Goal: Navigation & Orientation: Find specific page/section

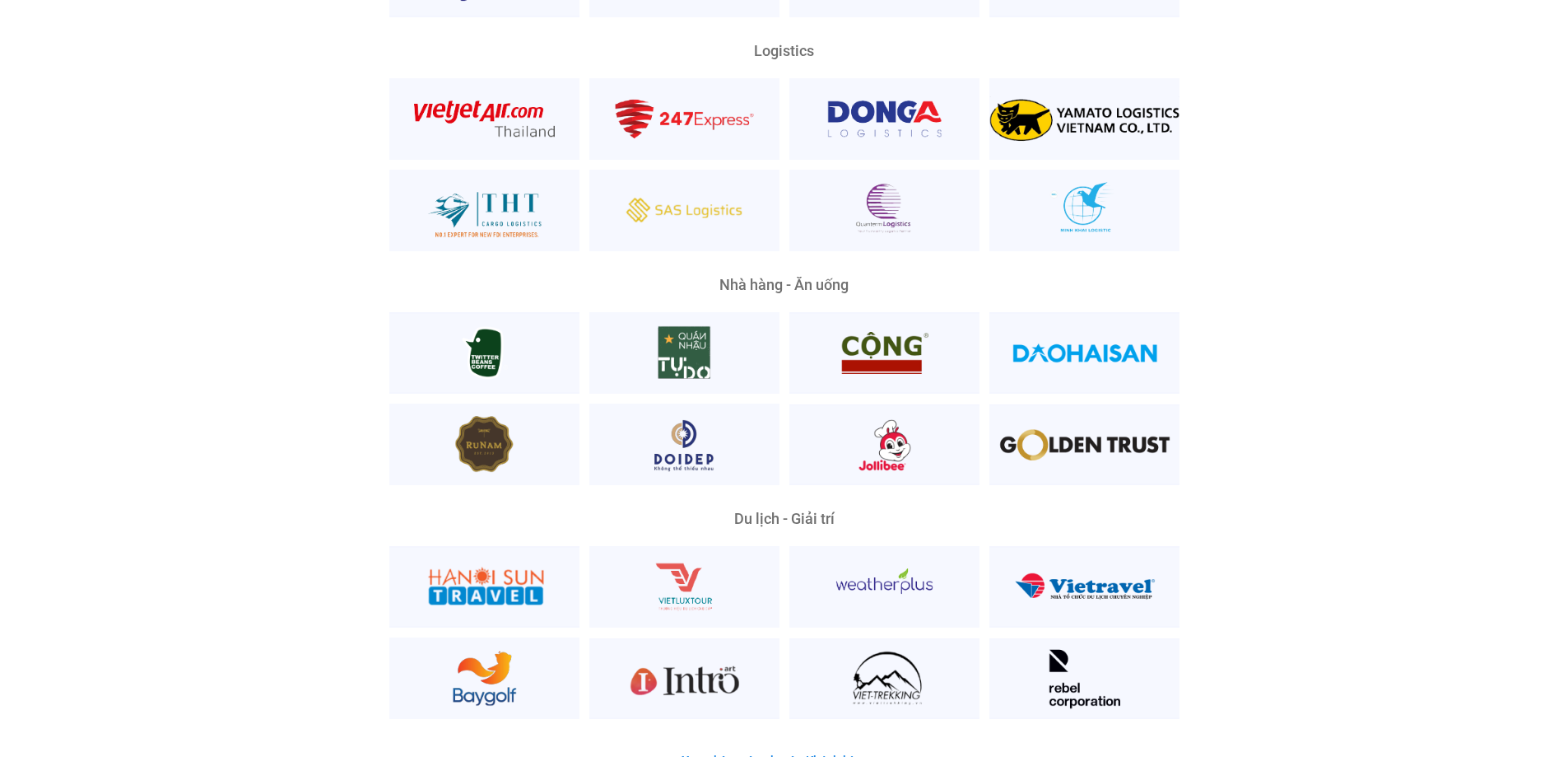
scroll to position [3870, 0]
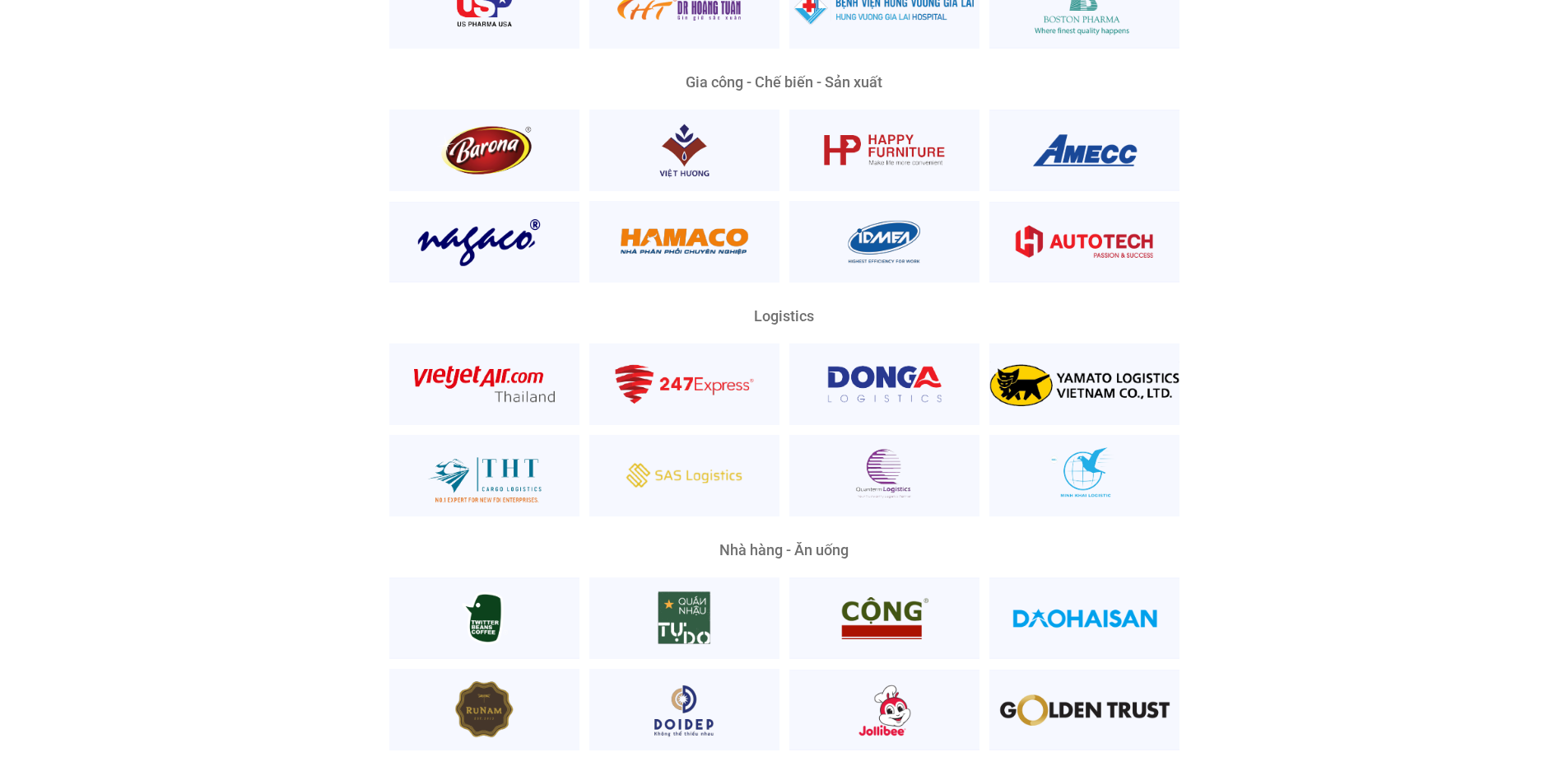
click at [781, 309] on div "Logistics" at bounding box center [784, 317] width 791 height 15
drag, startPoint x: 738, startPoint y: 287, endPoint x: 887, endPoint y: 300, distance: 149.6
click at [887, 309] on div "Logistics" at bounding box center [784, 413] width 791 height 207
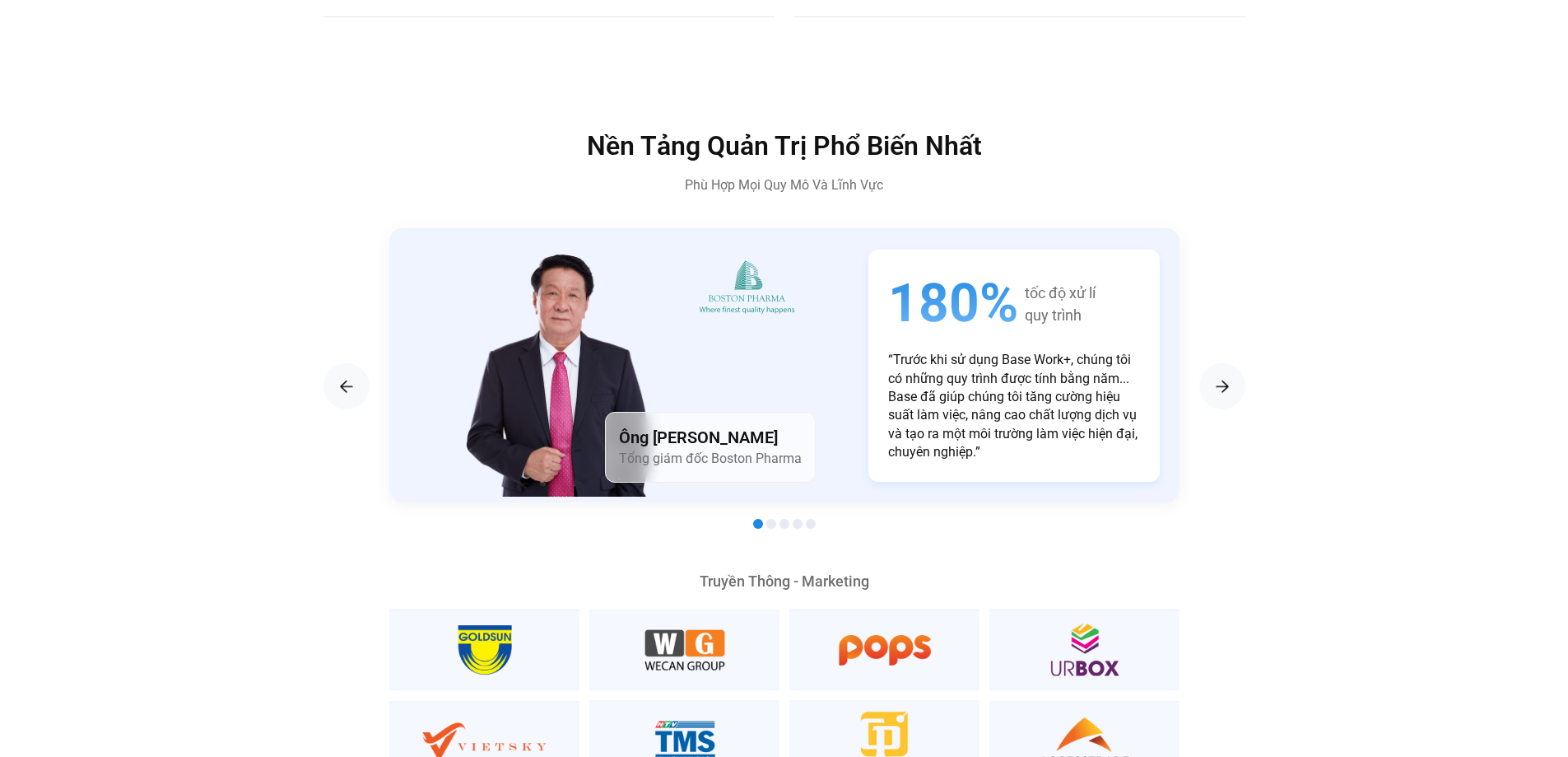
scroll to position [2882, 0]
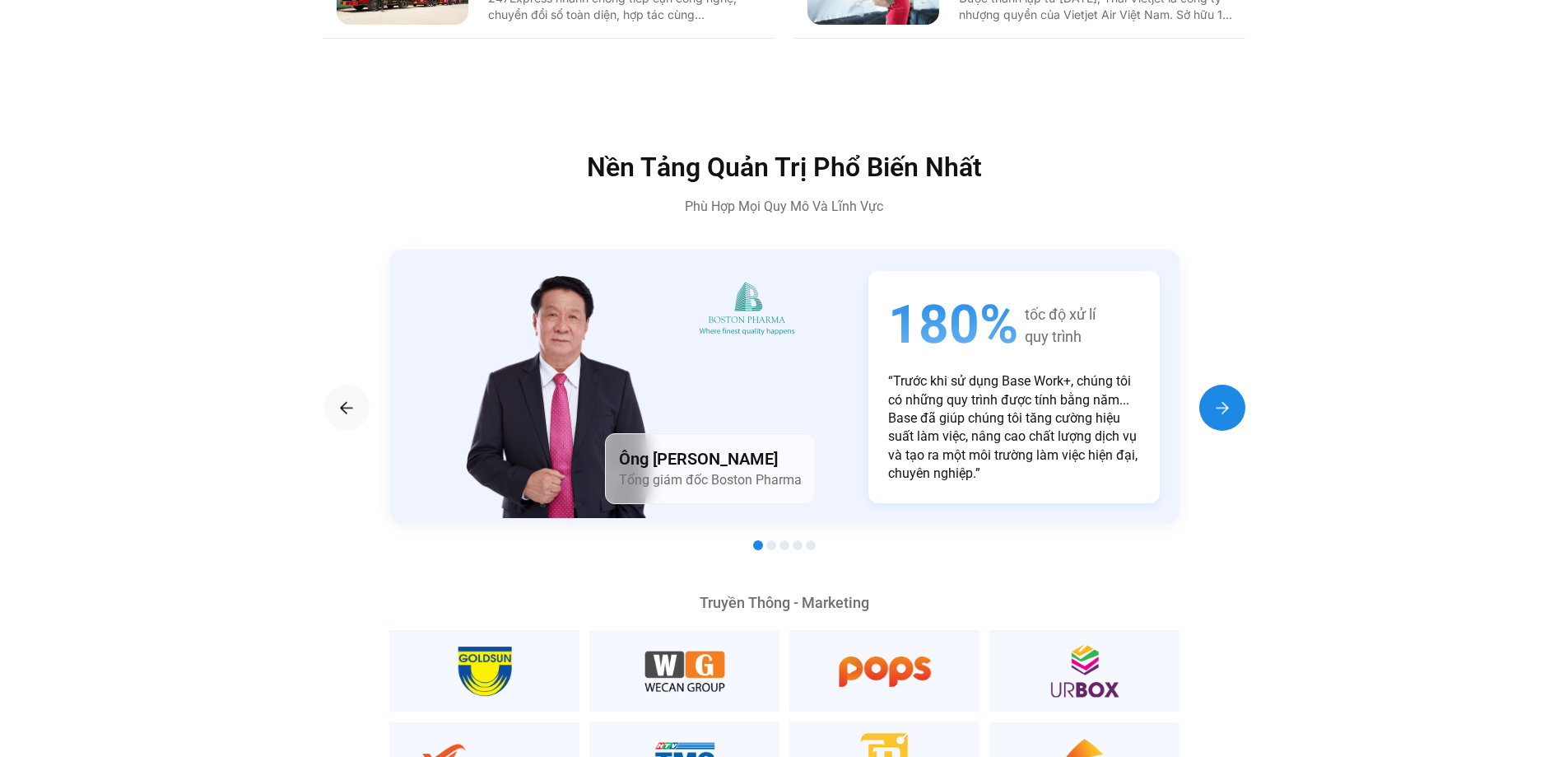
click at [1233, 385] on div "Next slide" at bounding box center [1222, 407] width 46 height 46
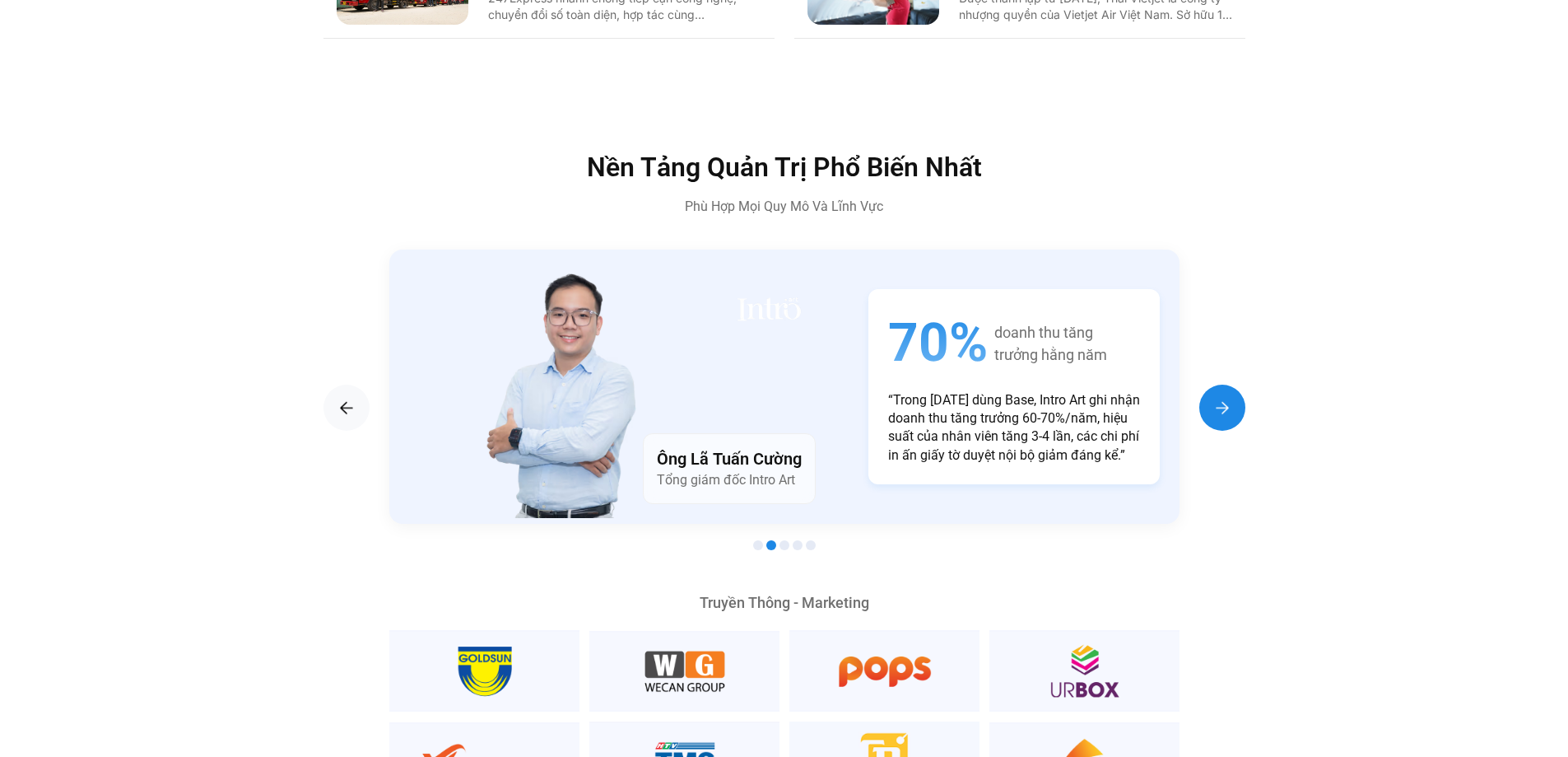
click at [1233, 385] on div "Next slide" at bounding box center [1222, 407] width 46 height 46
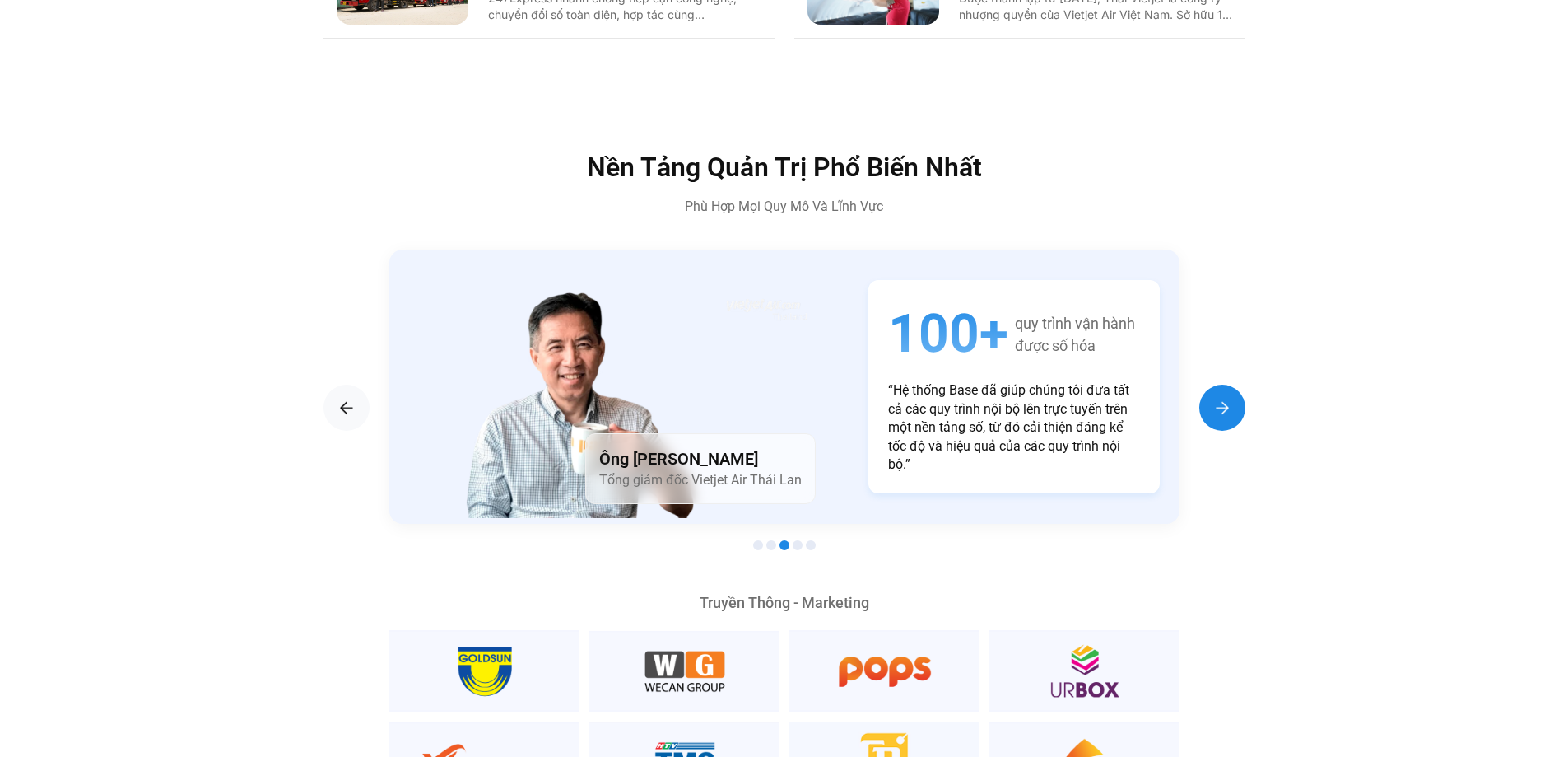
click at [1233, 385] on div "Next slide" at bounding box center [1222, 407] width 46 height 46
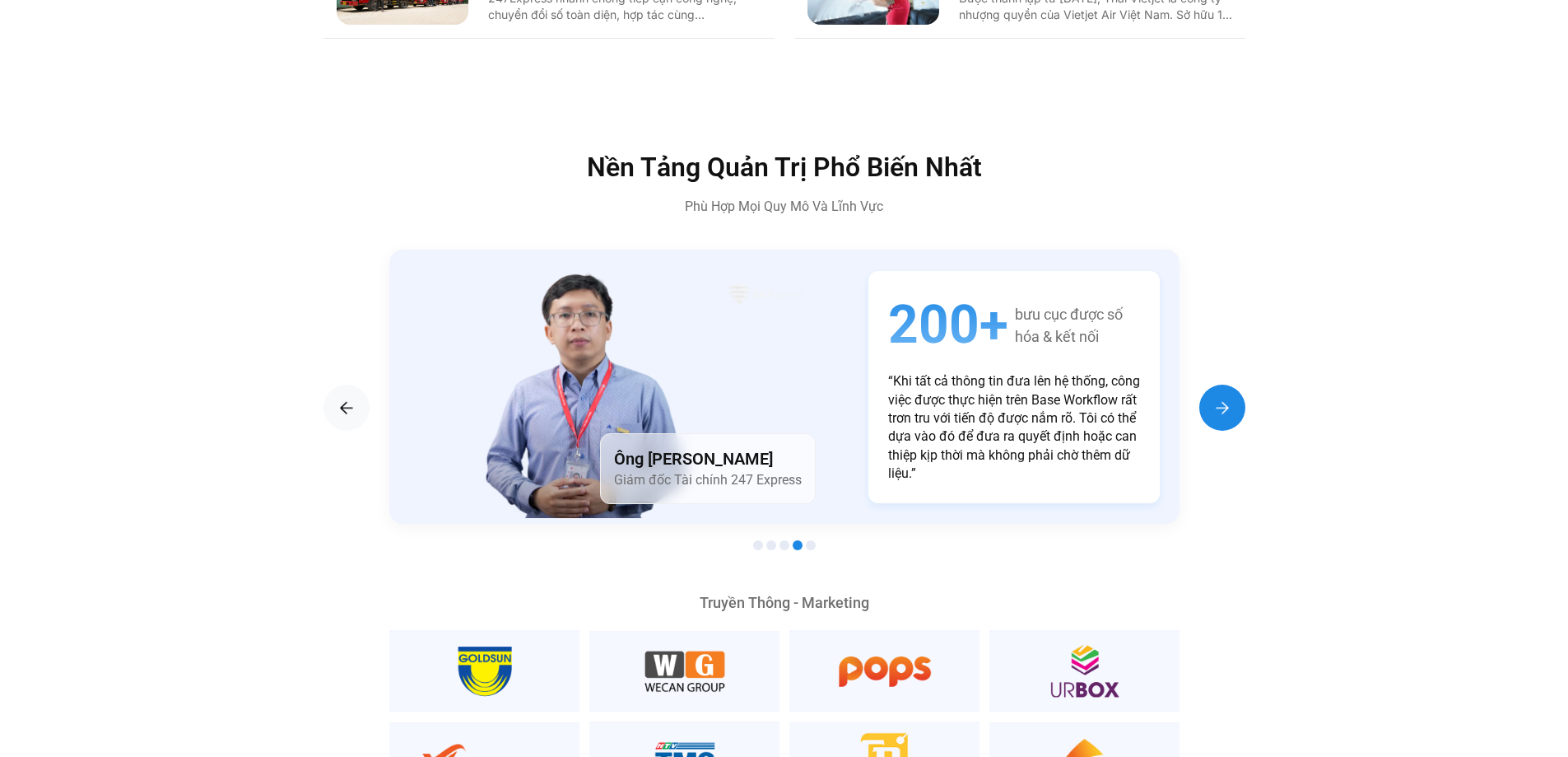
click at [1233, 385] on div "Next slide" at bounding box center [1222, 407] width 46 height 46
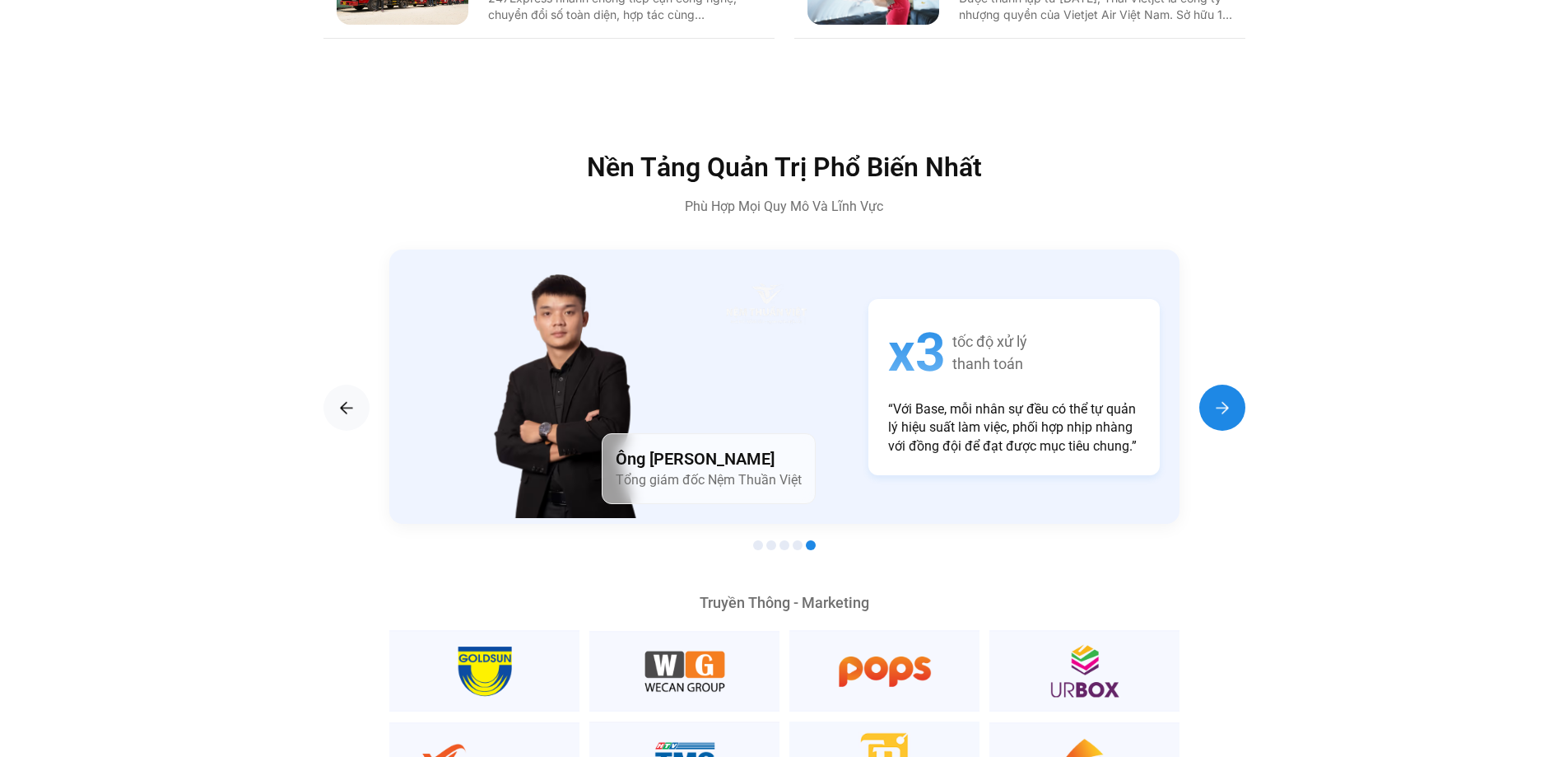
click at [1233, 385] on div "Next slide" at bounding box center [1222, 407] width 46 height 46
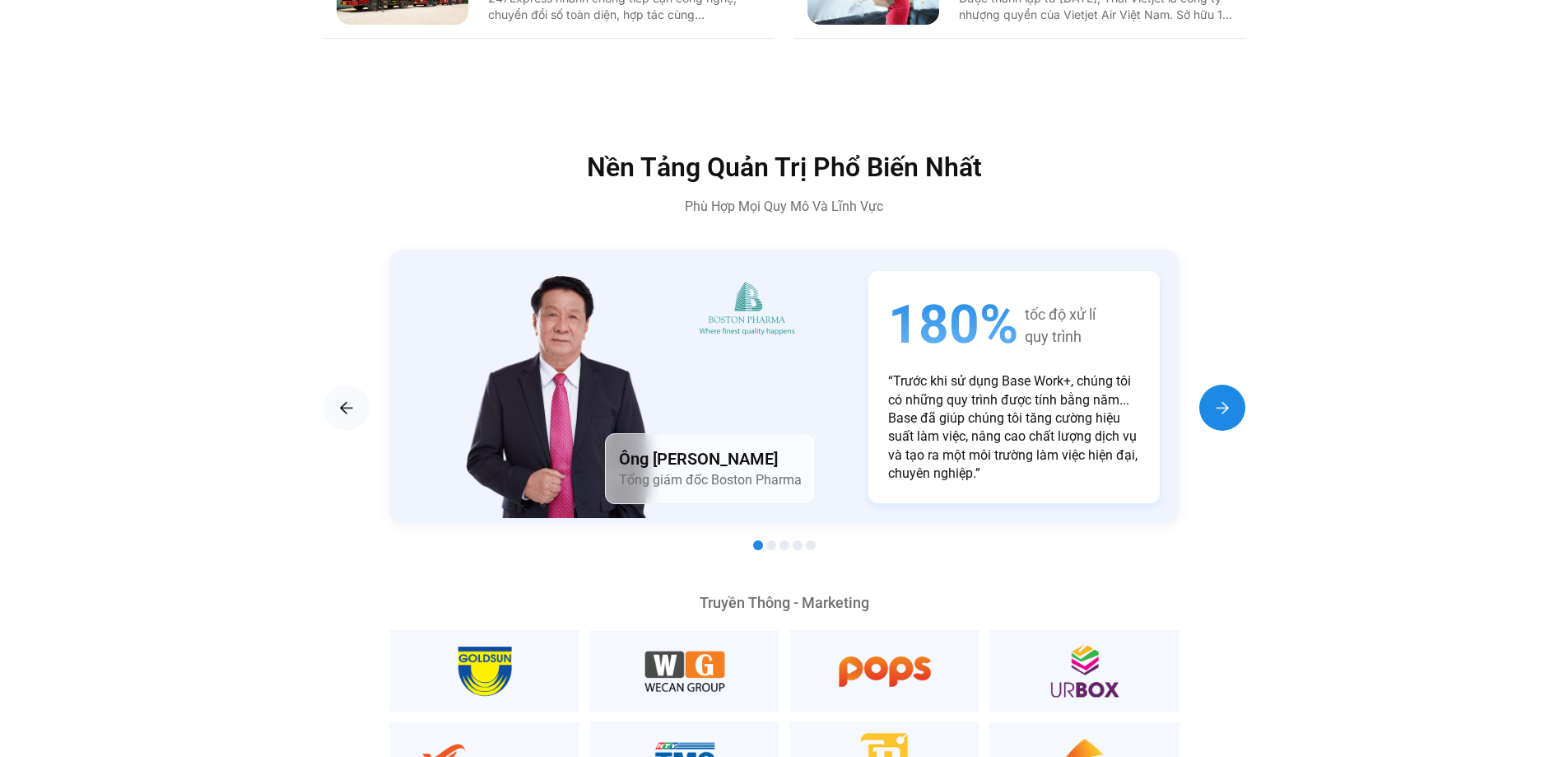
click at [1233, 385] on div "Next slide" at bounding box center [1222, 407] width 46 height 46
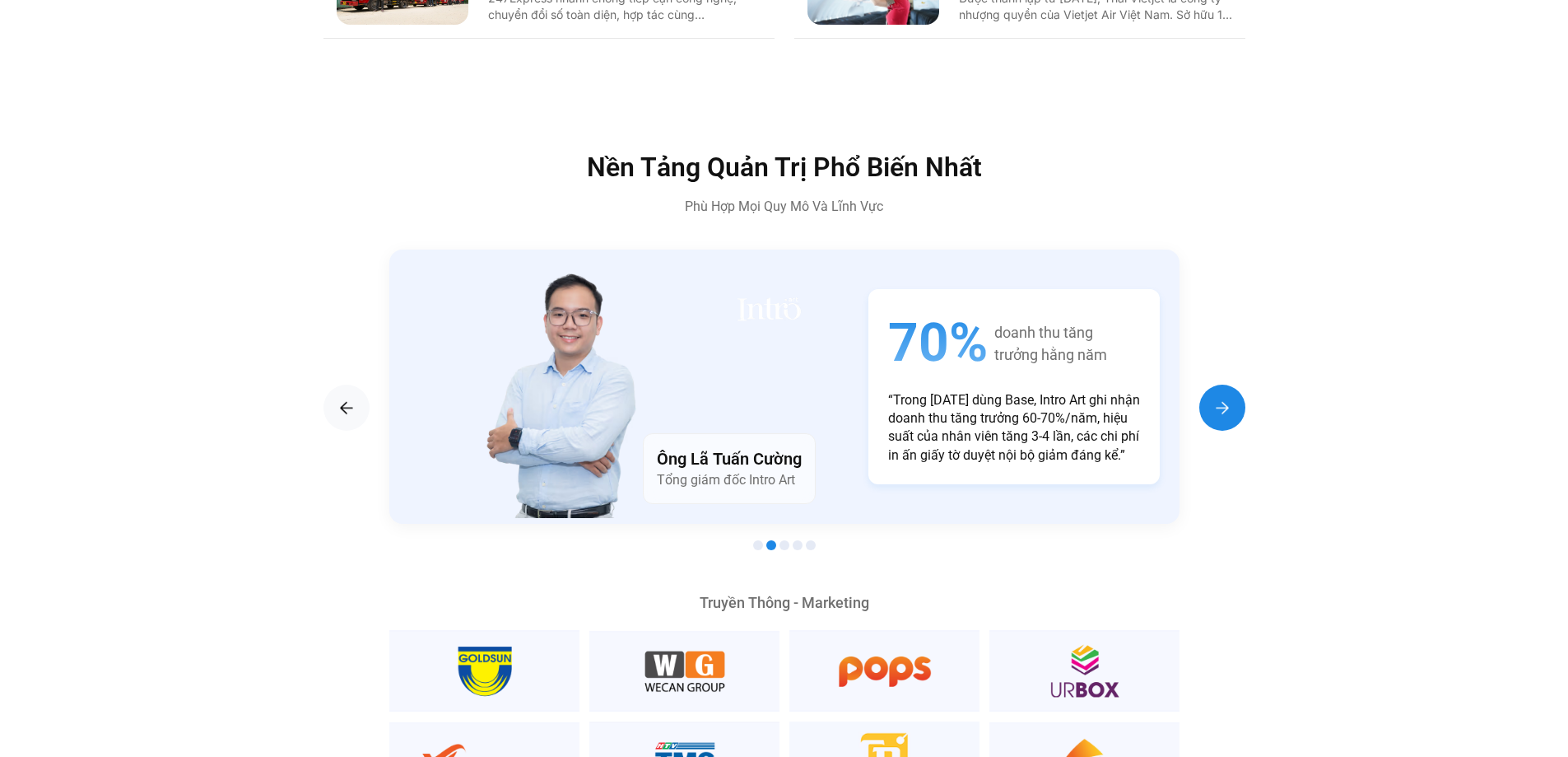
click at [1233, 385] on div "Next slide" at bounding box center [1222, 407] width 46 height 46
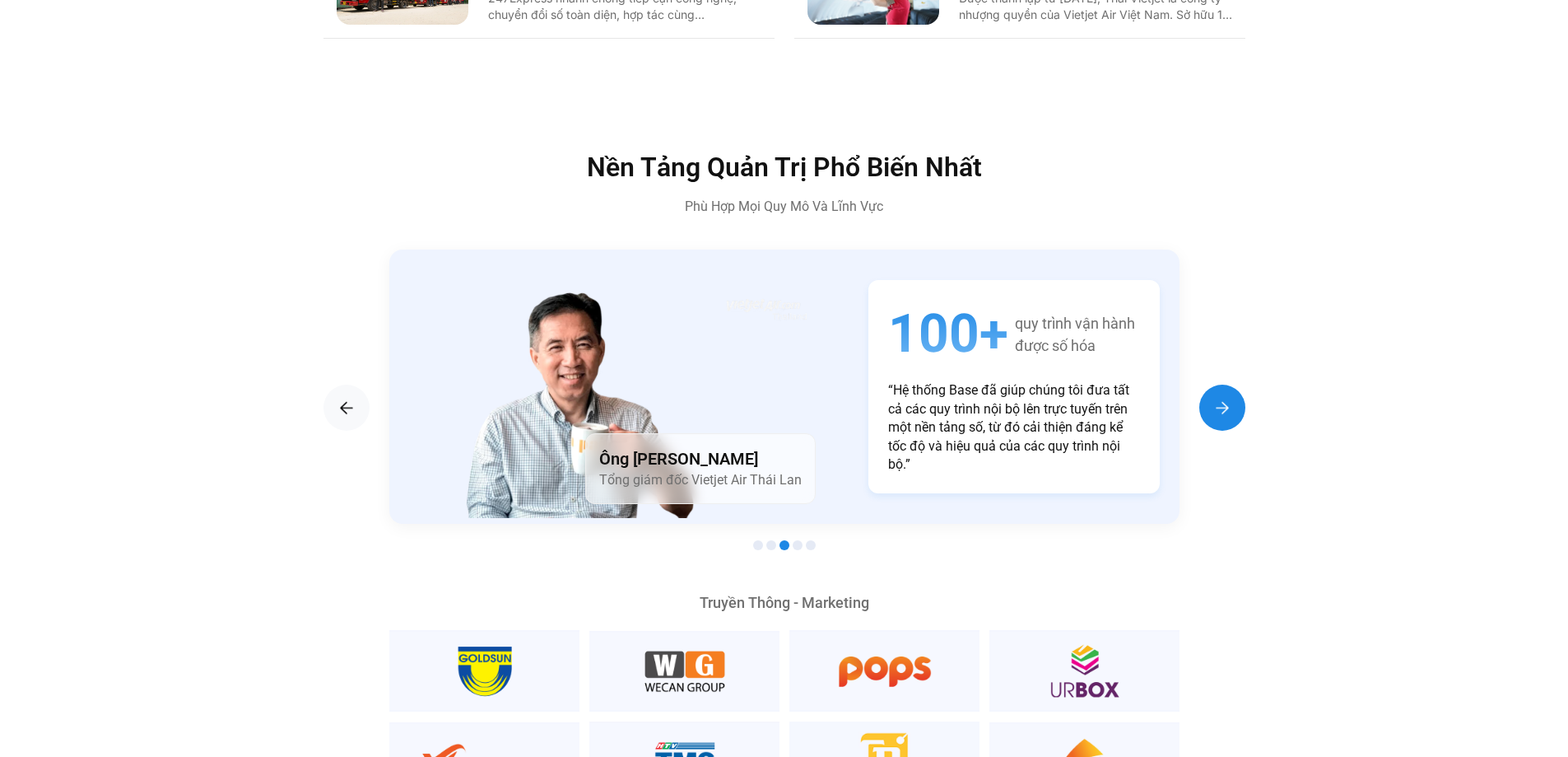
click at [1233, 385] on div "Next slide" at bounding box center [1222, 407] width 46 height 46
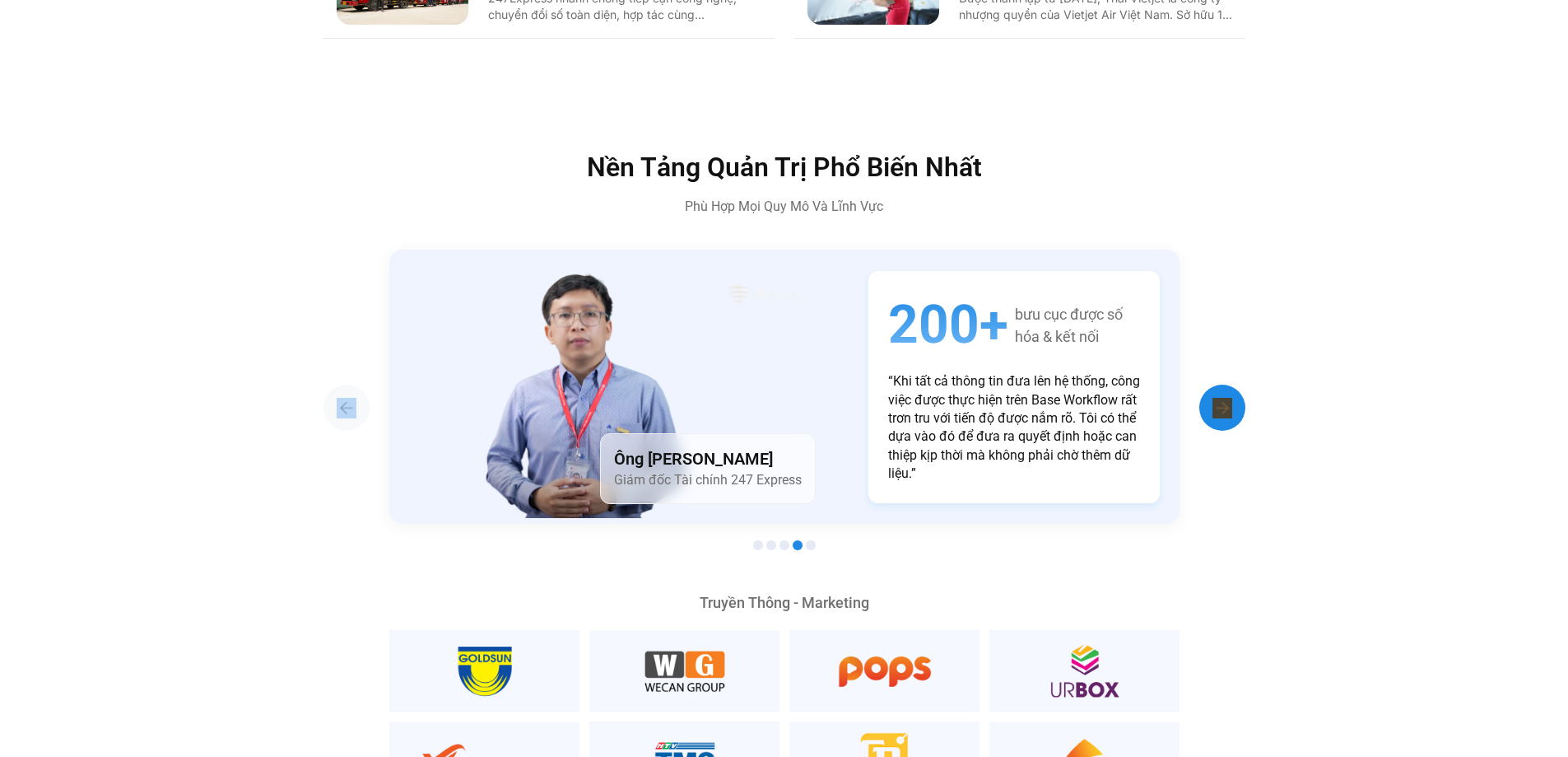
click at [1233, 385] on div "Next slide" at bounding box center [1222, 407] width 46 height 46
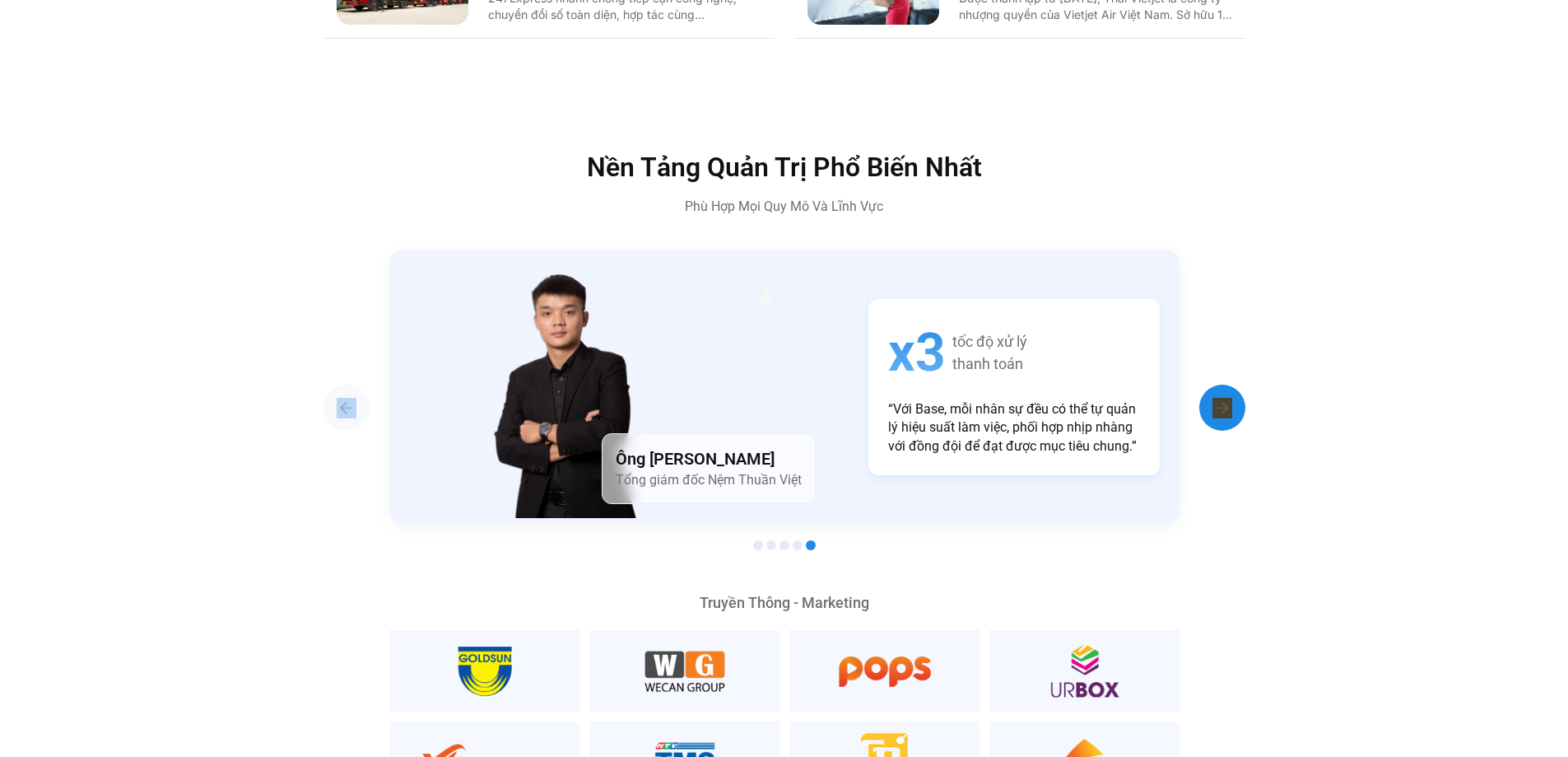
click at [1233, 385] on div "Next slide" at bounding box center [1222, 407] width 46 height 46
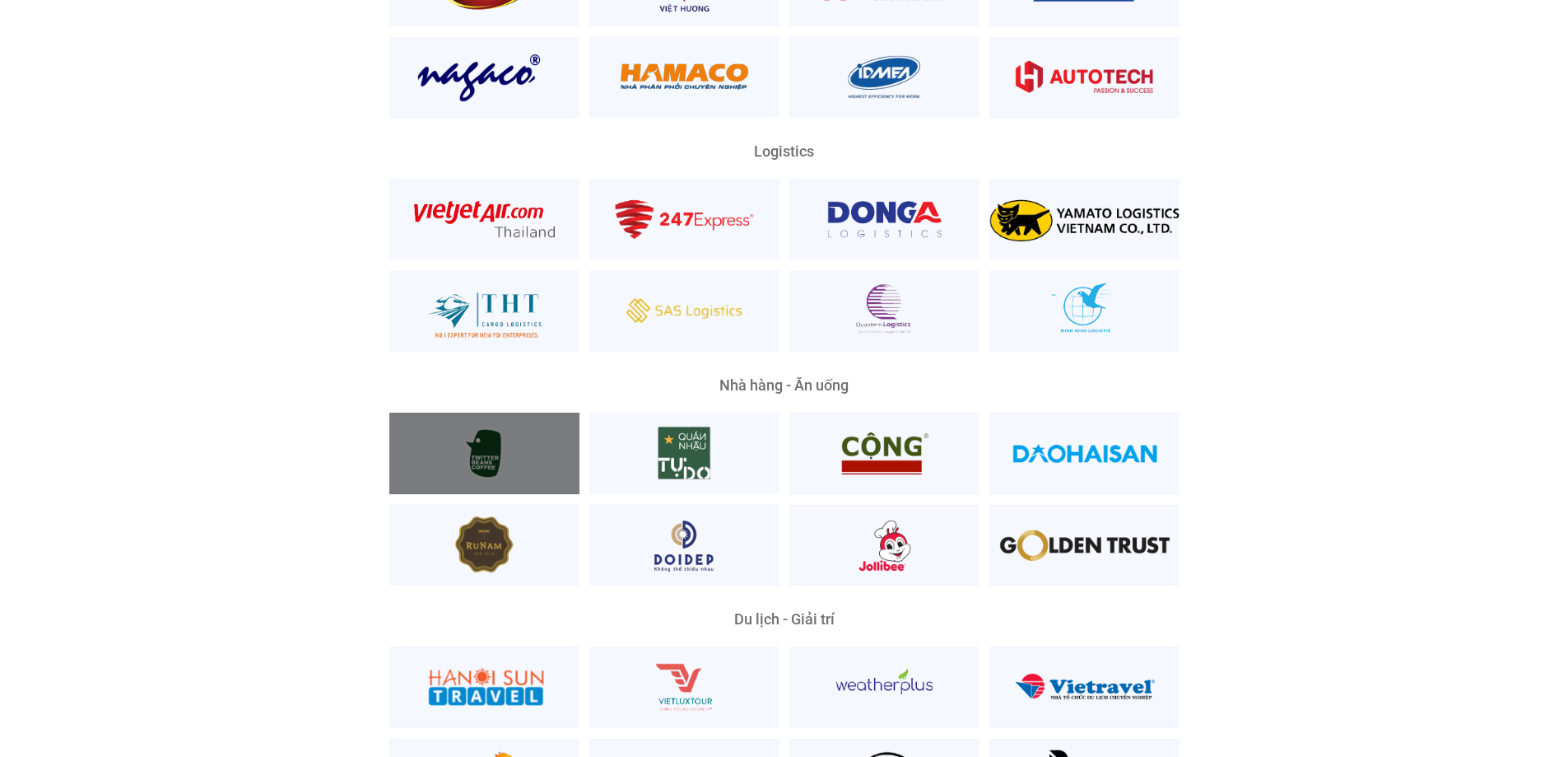
scroll to position [4529, 0]
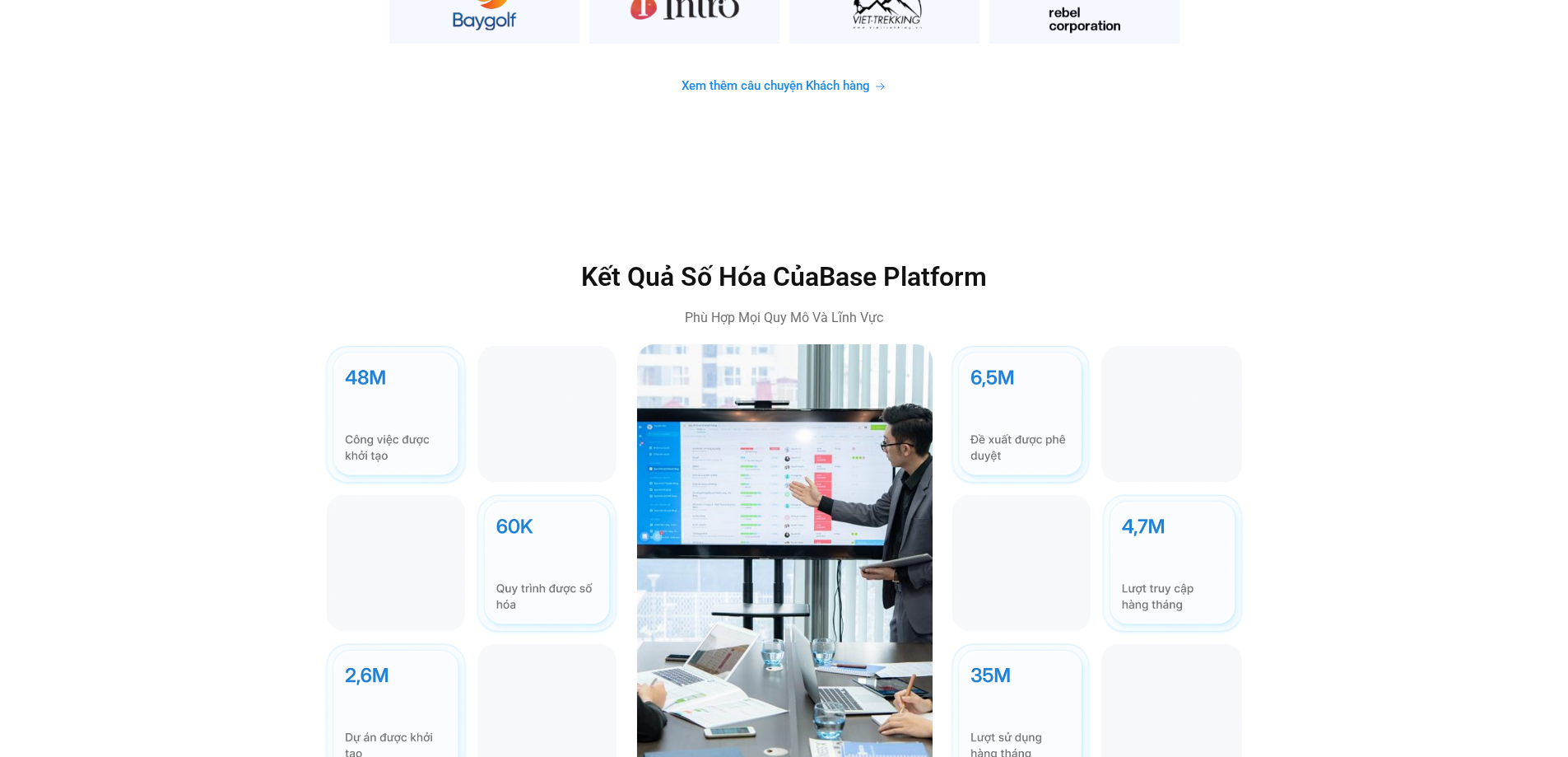
scroll to position [5023, 0]
